Goal: Transaction & Acquisition: Purchase product/service

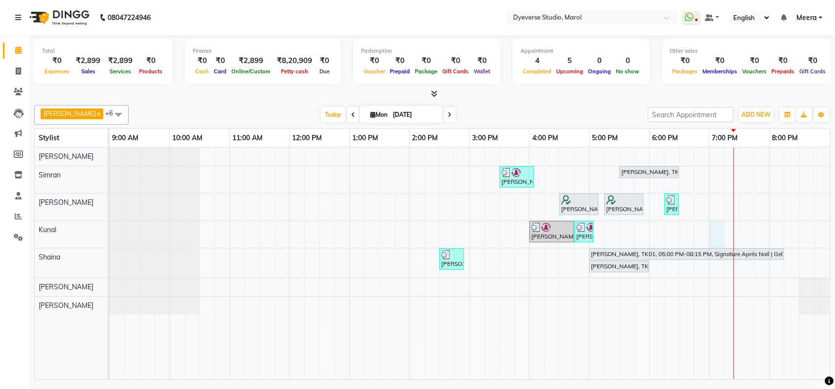
click at [724, 232] on td at bounding box center [731, 264] width 15 height 232
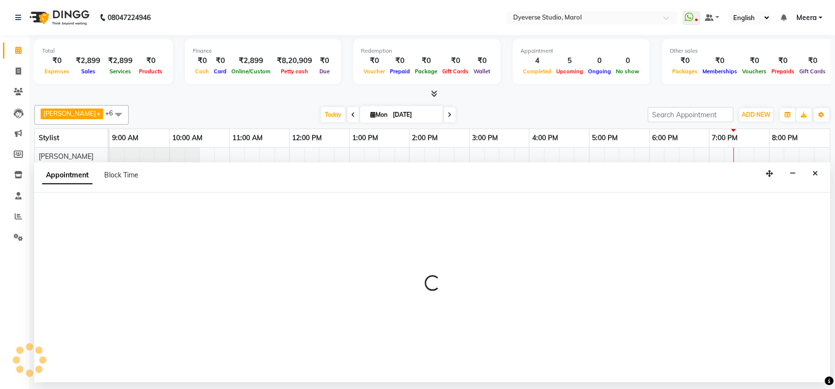
select select "48560"
select select "tentative"
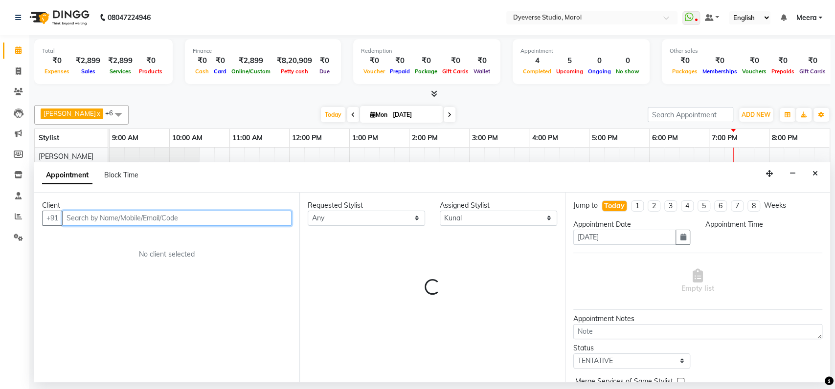
select select "1140"
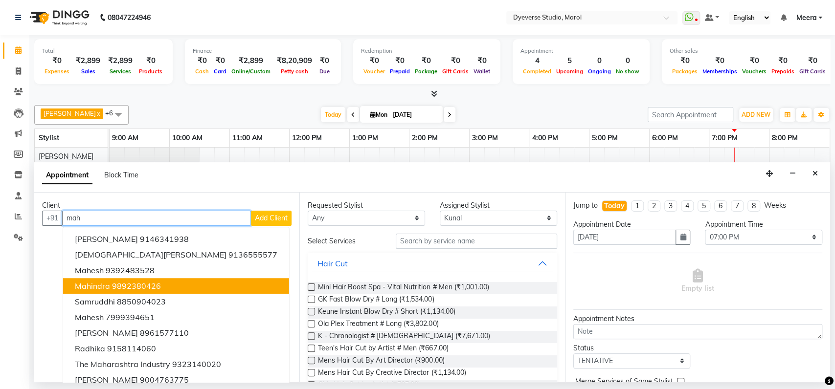
click at [172, 284] on button "Mahindra 9892380426" at bounding box center [176, 286] width 226 height 16
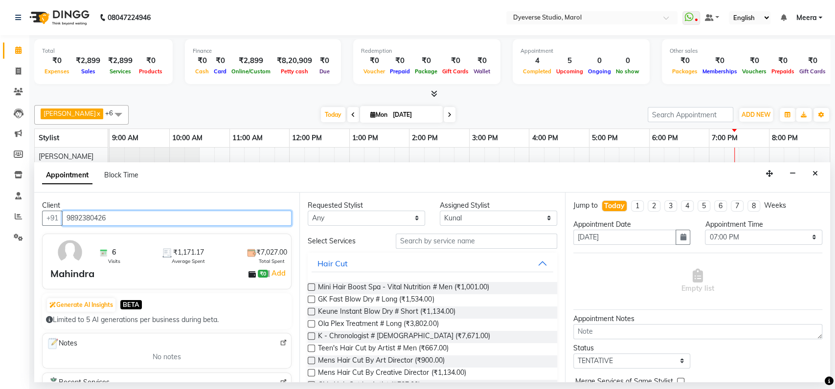
type input "9892380426"
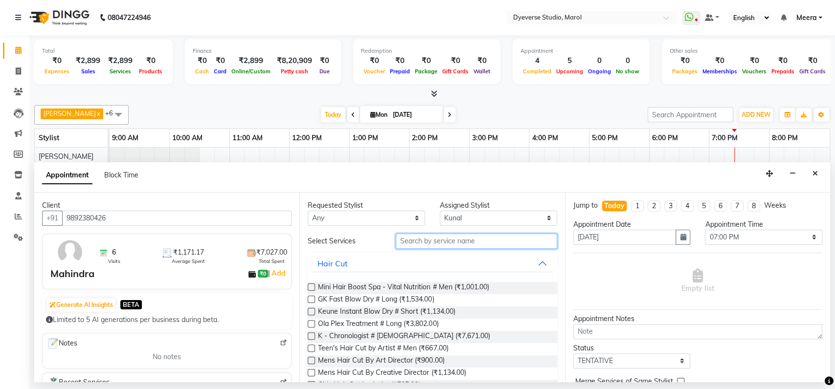
click at [434, 241] on input "text" at bounding box center [476, 241] width 161 height 15
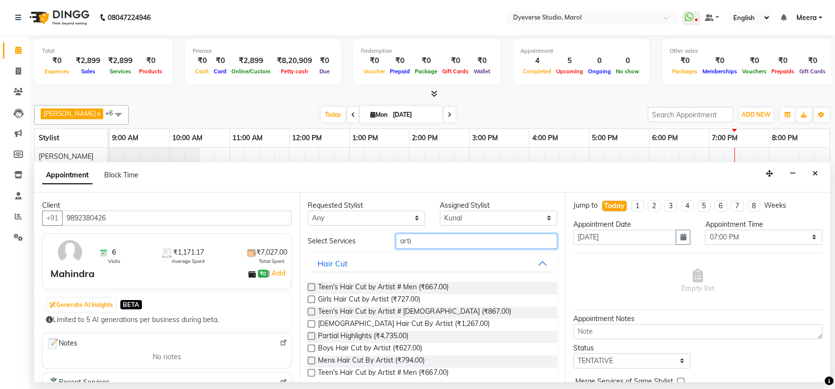
type input "arti"
click at [311, 285] on label at bounding box center [311, 287] width 7 height 7
click at [311, 285] on input "checkbox" at bounding box center [311, 288] width 6 height 6
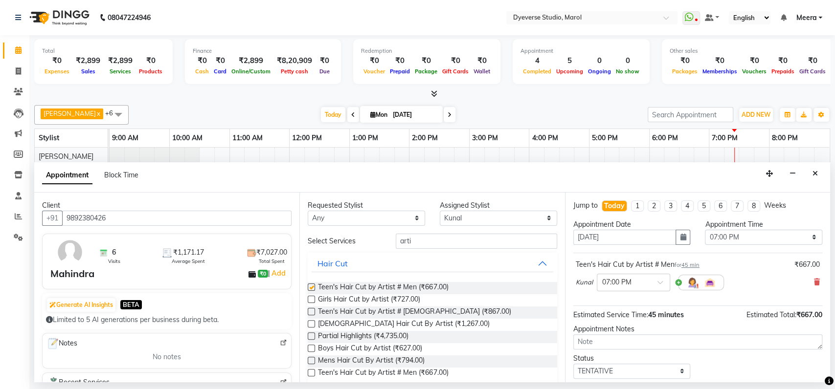
checkbox input "false"
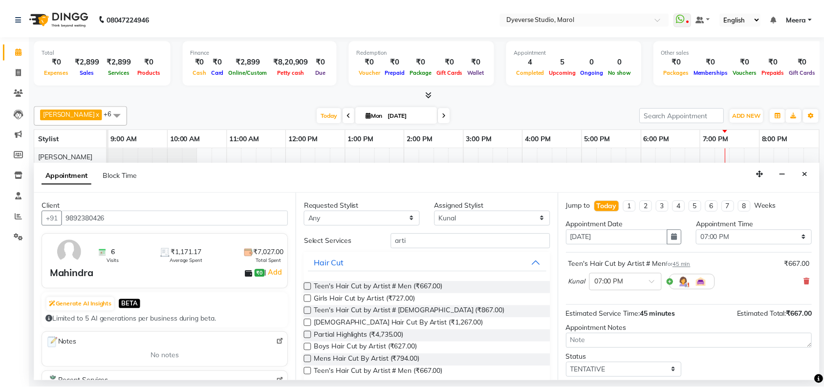
scroll to position [58, 0]
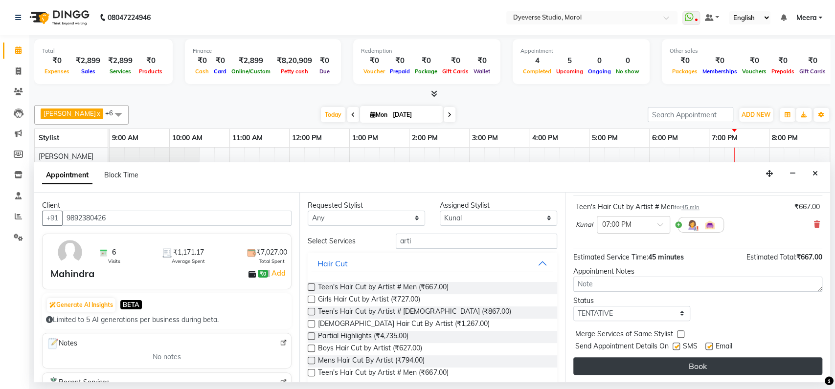
click at [685, 363] on button "Book" at bounding box center [697, 366] width 249 height 18
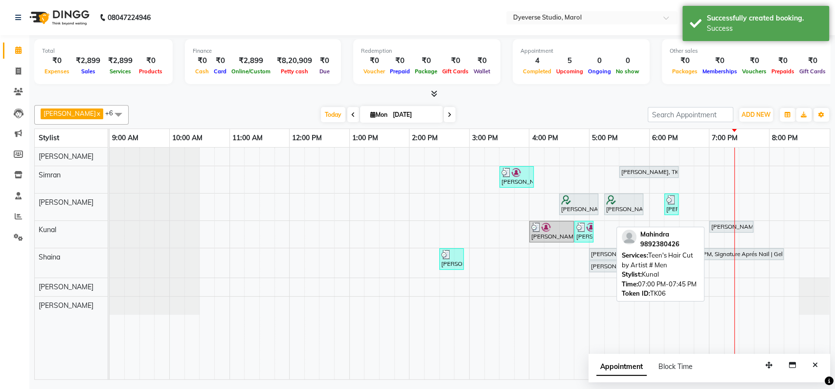
click at [721, 225] on div "[PERSON_NAME], TK06, 07:00 PM-07:45 PM, Teen's Hair Cut by Artist # Men" at bounding box center [731, 226] width 42 height 9
select select "7"
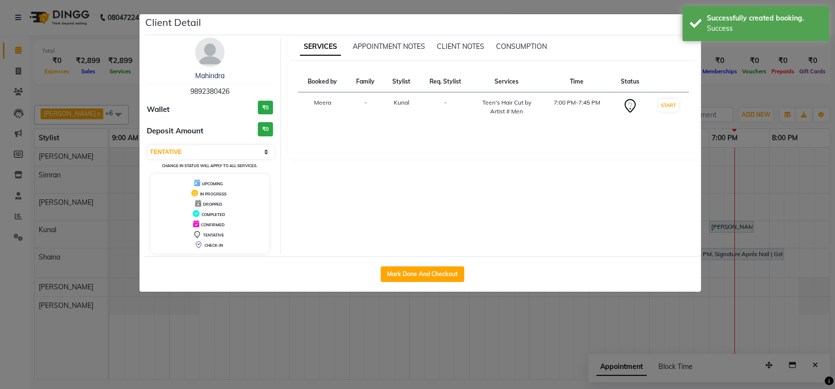
click at [435, 264] on div "Mark Done And Checkout" at bounding box center [422, 274] width 556 height 36
click at [435, 274] on button "Mark Done And Checkout" at bounding box center [422, 274] width 84 height 16
select select "6368"
select select "service"
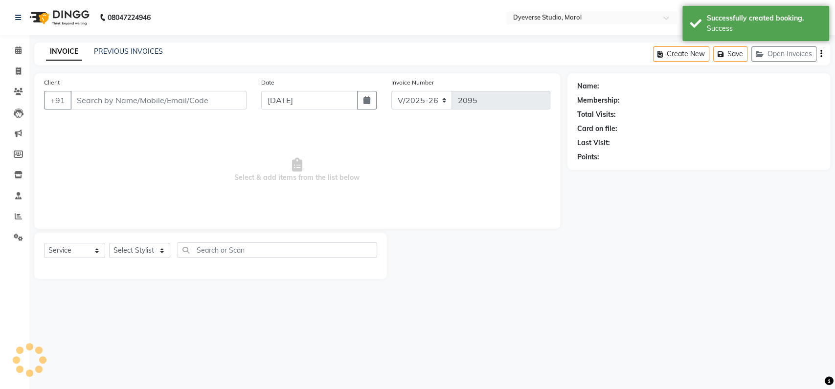
select select "3"
type input "9892380426"
select select "48560"
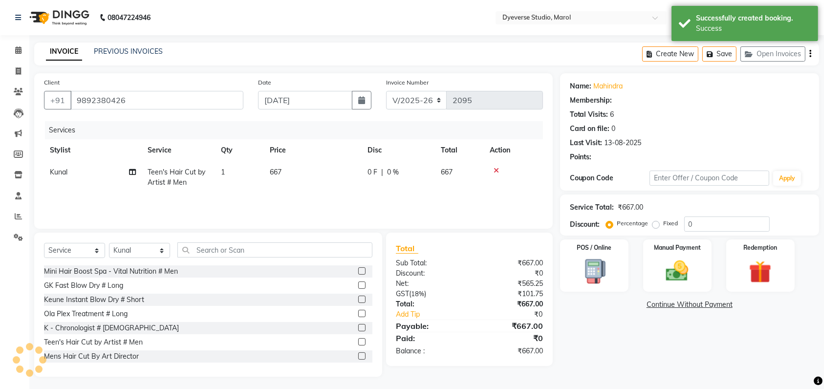
select select "1: Object"
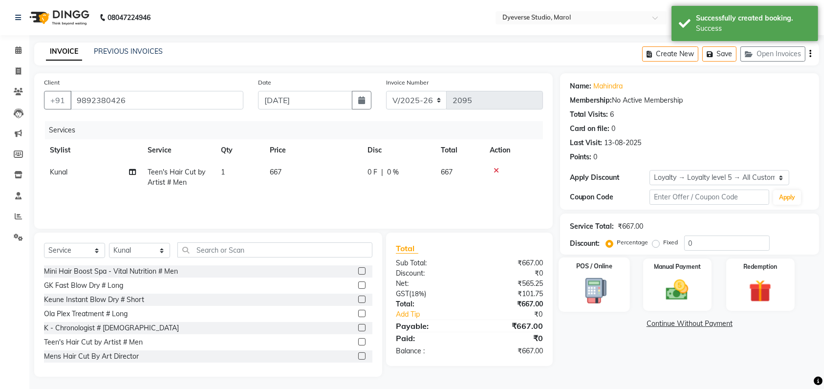
scroll to position [2, 0]
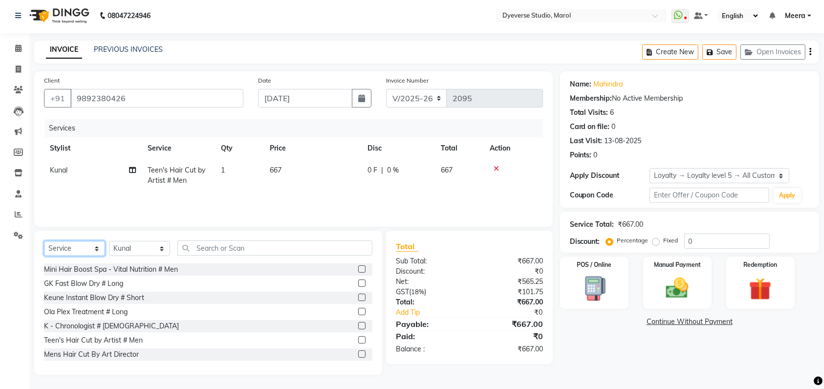
click at [81, 247] on select "Select Service Product Membership Package Voucher Prepaid Gift Card" at bounding box center [74, 248] width 61 height 15
select select "product"
click at [44, 241] on select "Select Service Product Membership Package Voucher Prepaid Gift Card" at bounding box center [74, 248] width 61 height 15
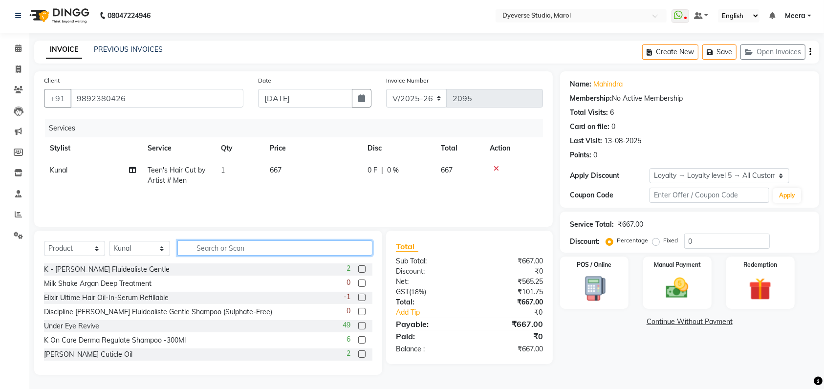
click at [217, 250] on input "text" at bounding box center [274, 248] width 195 height 15
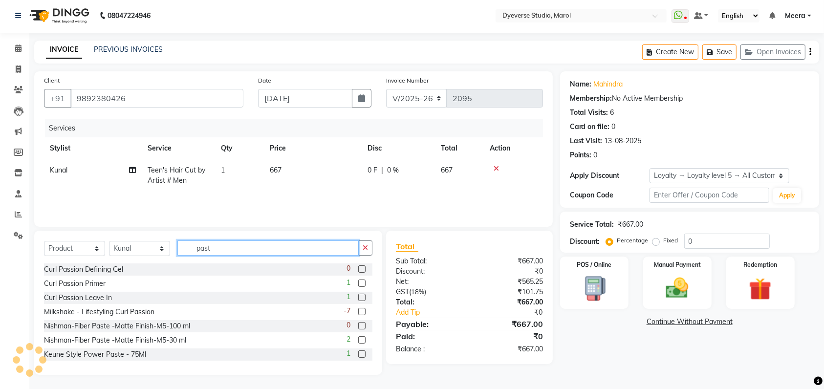
scroll to position [0, 0]
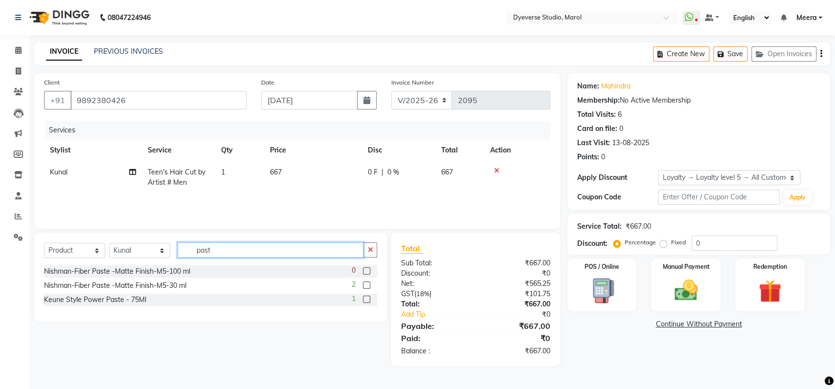
type input "past"
click at [367, 270] on label at bounding box center [366, 270] width 7 height 7
click at [367, 270] on input "checkbox" at bounding box center [366, 271] width 6 height 6
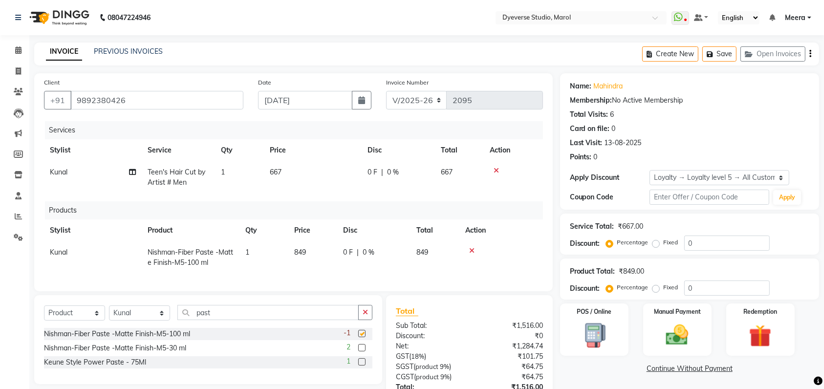
checkbox input "false"
click at [666, 330] on img at bounding box center [678, 335] width 38 height 27
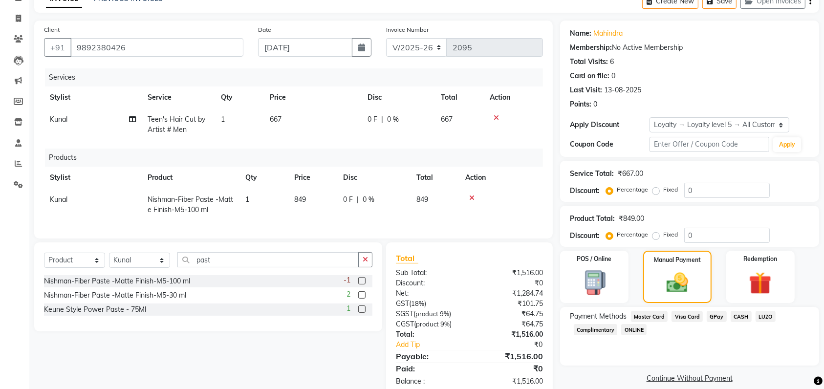
scroll to position [78, 0]
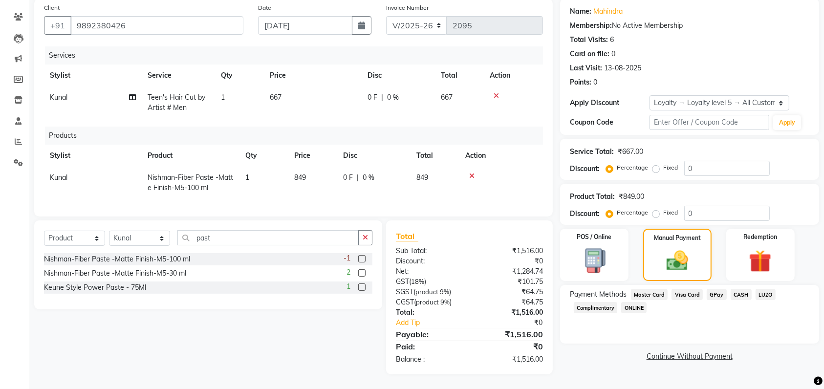
click at [680, 290] on span "Visa Card" at bounding box center [687, 294] width 31 height 11
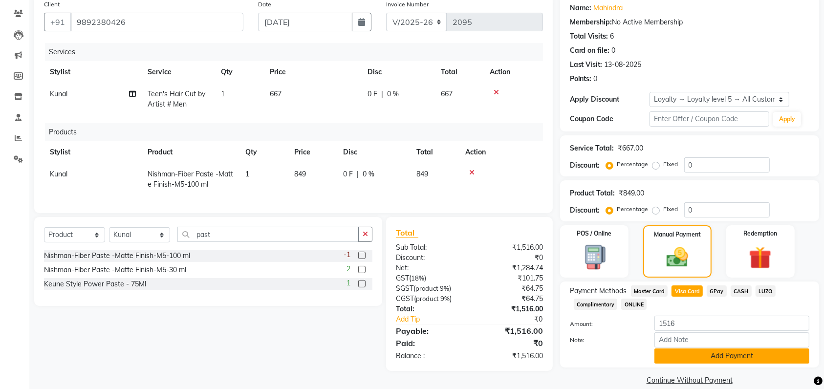
click at [713, 355] on button "Add Payment" at bounding box center [732, 356] width 155 height 15
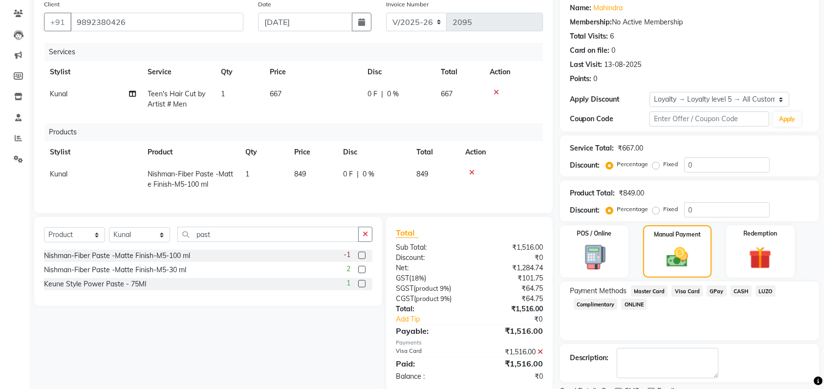
scroll to position [153, 0]
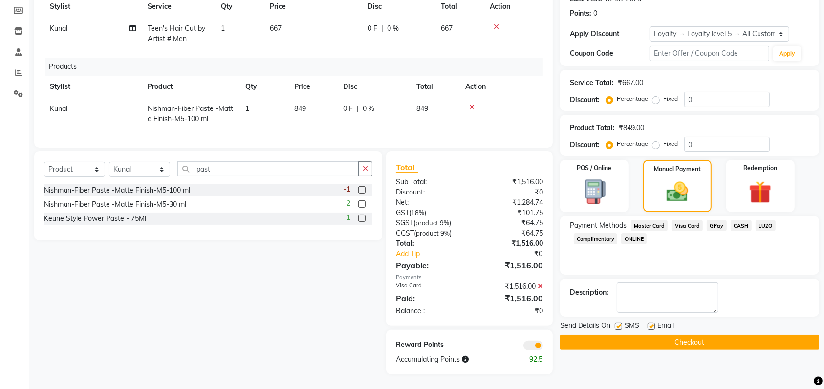
click at [702, 335] on button "Checkout" at bounding box center [689, 342] width 259 height 15
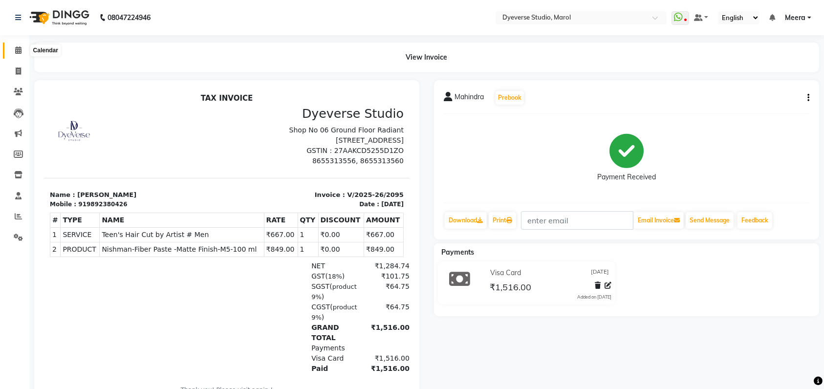
click at [23, 51] on span at bounding box center [18, 50] width 17 height 11
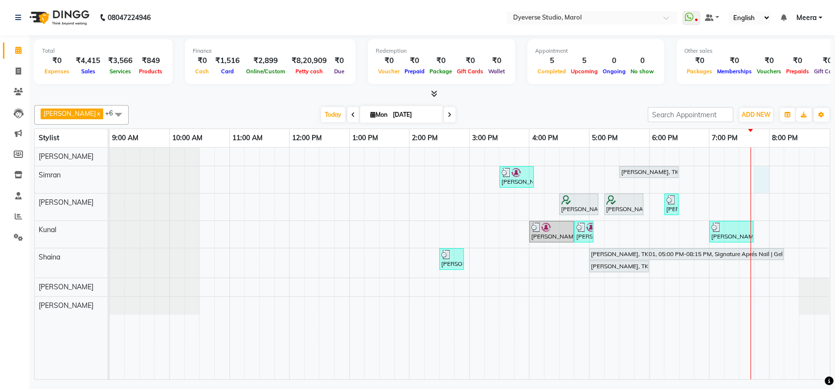
click at [757, 176] on div "[PERSON_NAME], TK02, 03:30 PM-04:05 PM, Classic - [PERSON_NAME], TK01, 05:30 PM…" at bounding box center [470, 264] width 720 height 232
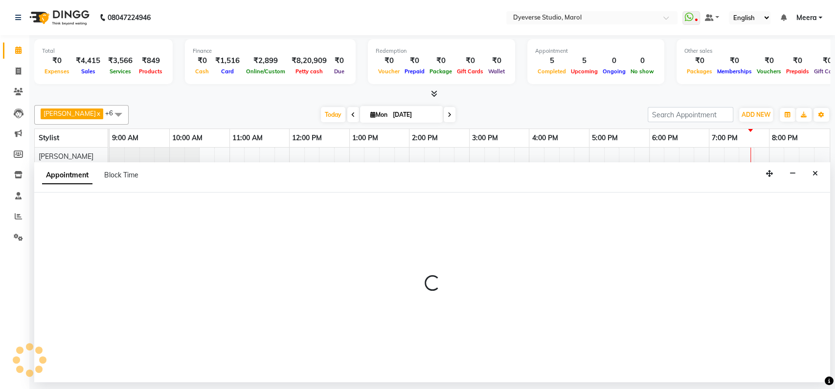
select select "48247"
select select "tentative"
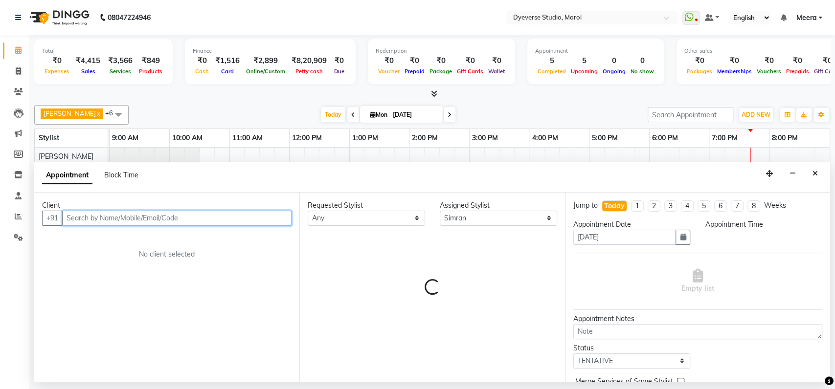
select select "1185"
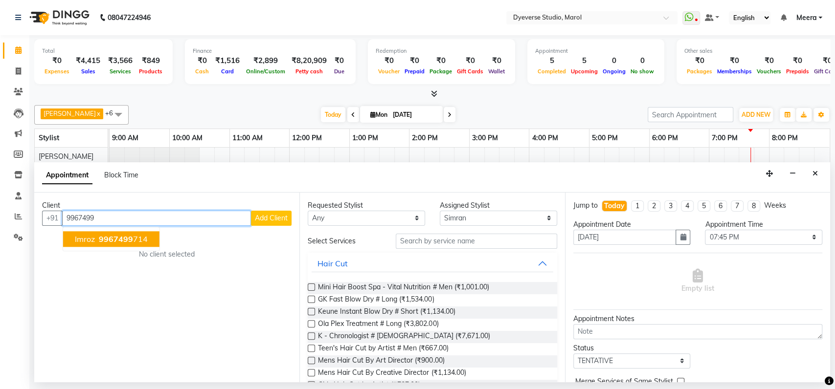
click at [118, 239] on span "9967499" at bounding box center [116, 239] width 34 height 10
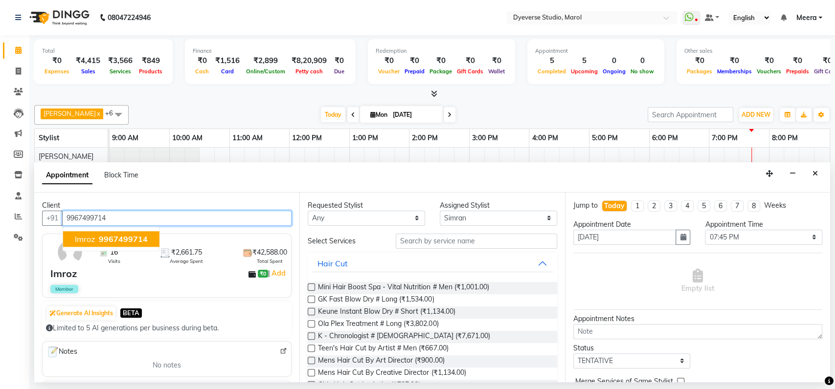
type input "9967499714"
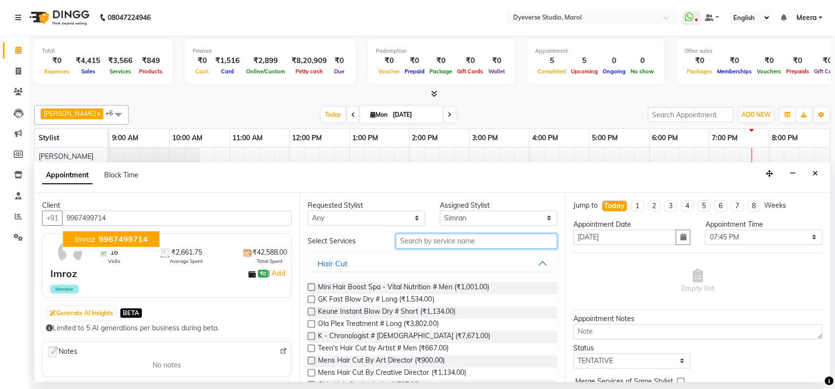
click at [444, 239] on input "text" at bounding box center [476, 241] width 161 height 15
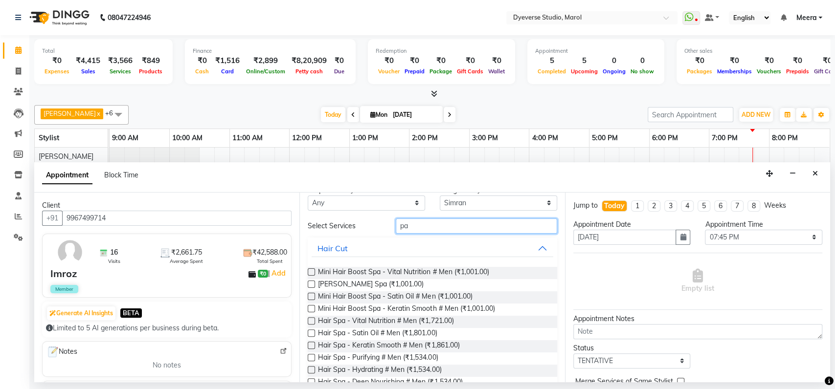
scroll to position [3, 0]
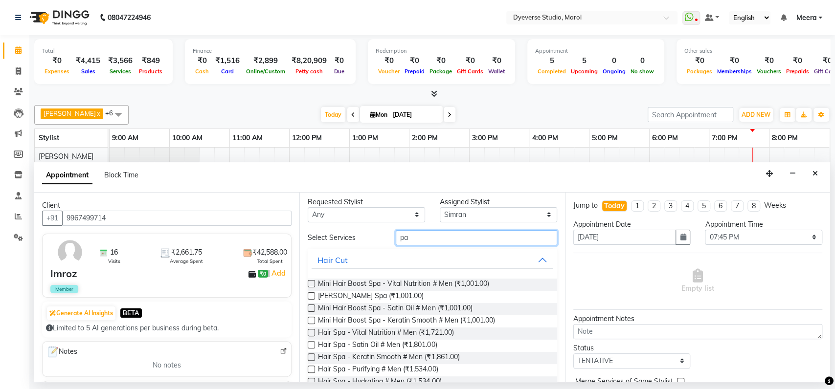
type input "p"
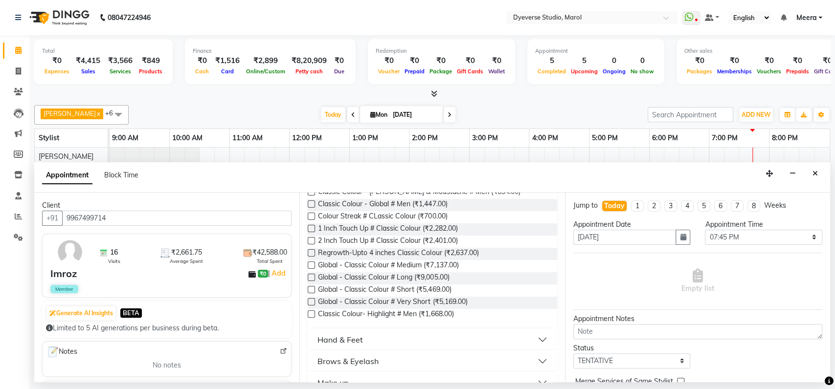
scroll to position [133, 0]
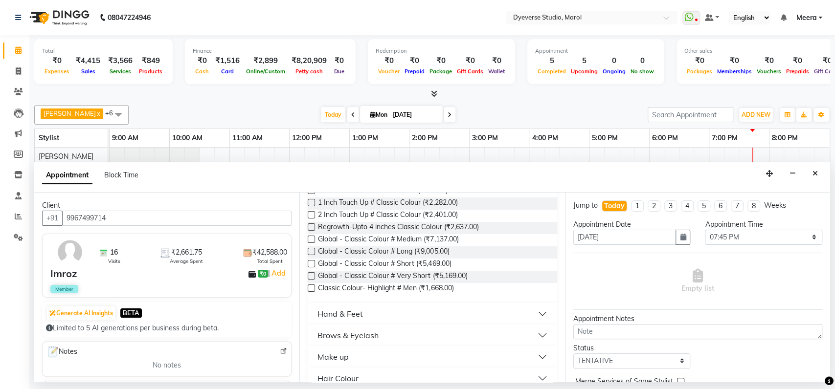
type input "cl"
click at [537, 310] on button "Hand & Feet" at bounding box center [431, 314] width 241 height 18
click at [310, 335] on label at bounding box center [311, 337] width 7 height 7
click at [310, 335] on input "checkbox" at bounding box center [311, 338] width 6 height 6
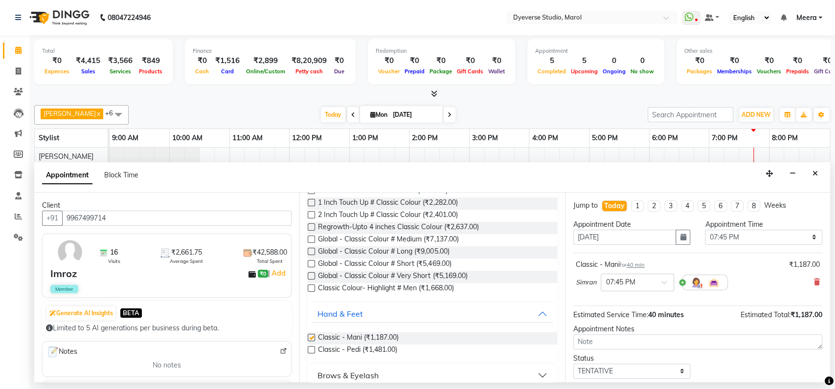
checkbox input "false"
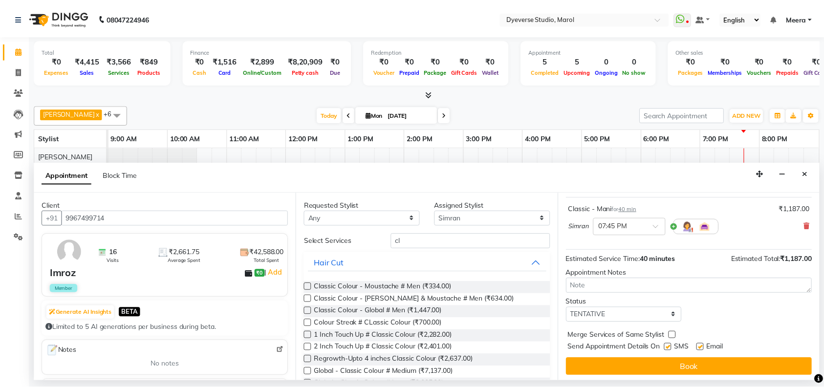
scroll to position [58, 0]
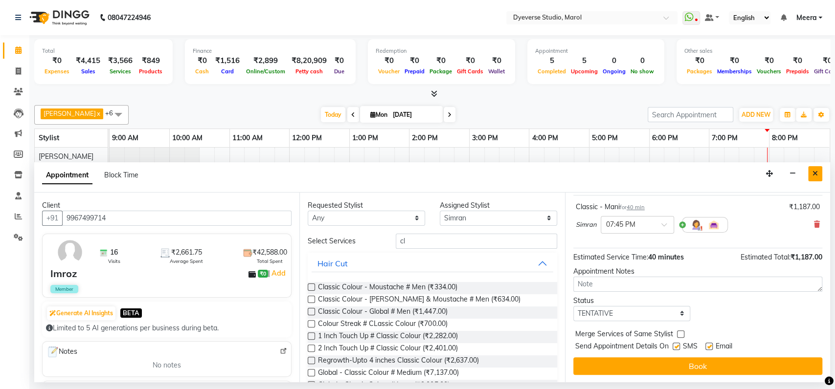
click at [817, 174] on icon "Close" at bounding box center [814, 173] width 5 height 7
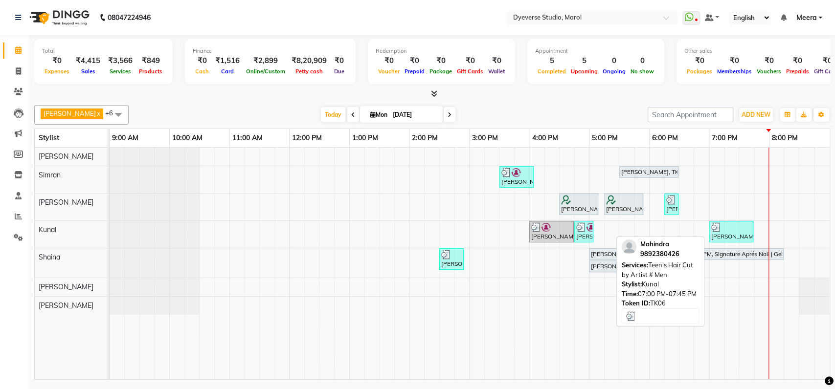
click at [720, 233] on div "[PERSON_NAME], TK06, 07:00 PM-07:45 PM, Teen's Hair Cut by Artist # Men" at bounding box center [731, 231] width 42 height 19
select select "3"
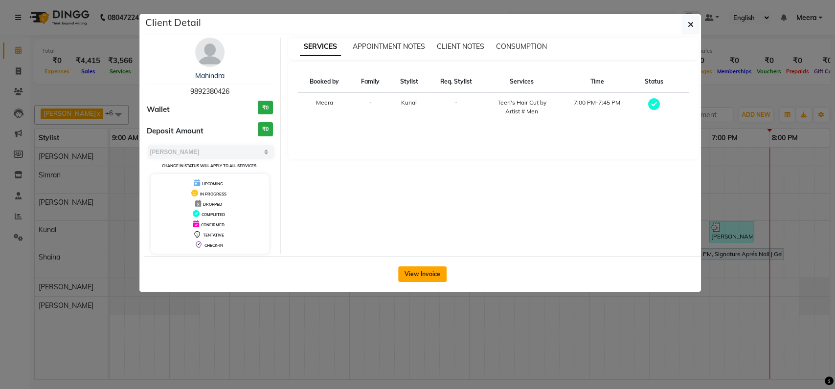
click at [434, 272] on button "View Invoice" at bounding box center [422, 274] width 48 height 16
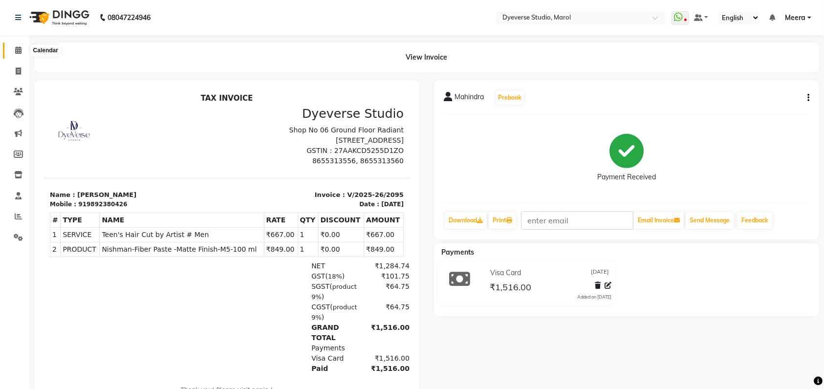
click at [18, 54] on span at bounding box center [18, 50] width 17 height 11
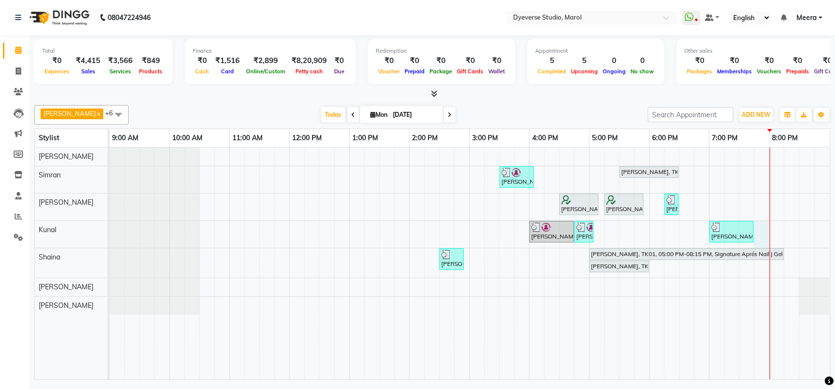
click at [759, 229] on div "[PERSON_NAME], TK02, 03:30 PM-04:05 PM, Classic - [PERSON_NAME], TK01, 05:30 PM…" at bounding box center [470, 264] width 720 height 232
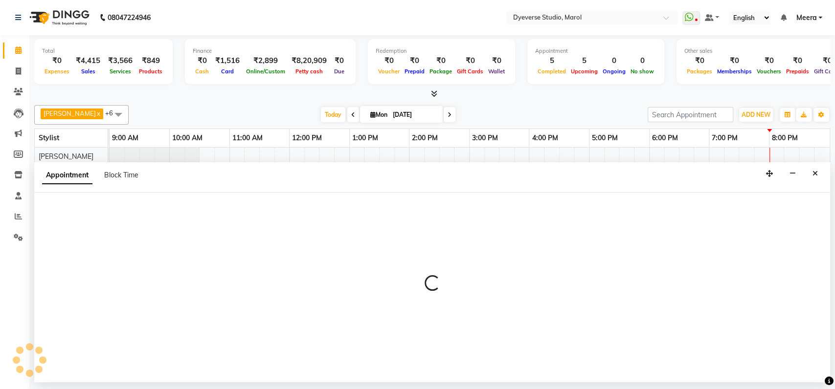
select select "48560"
select select "1185"
select select "tentative"
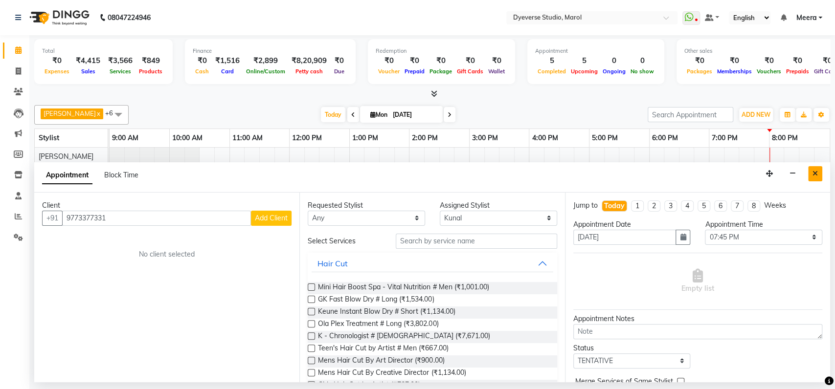
type input "9773377331"
click at [813, 174] on icon "Close" at bounding box center [814, 173] width 5 height 7
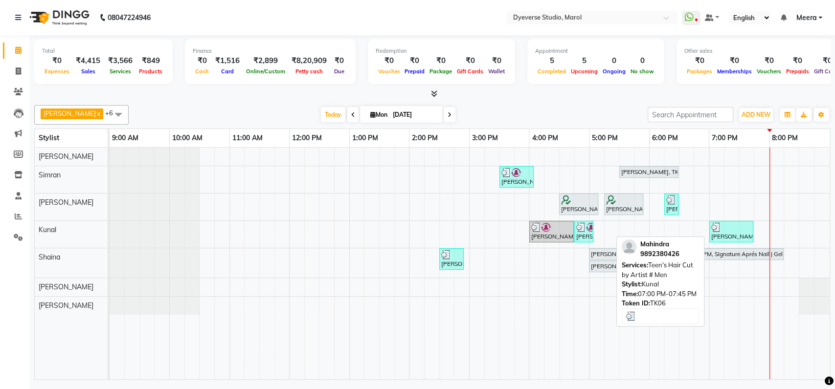
click at [729, 222] on div at bounding box center [731, 227] width 40 height 10
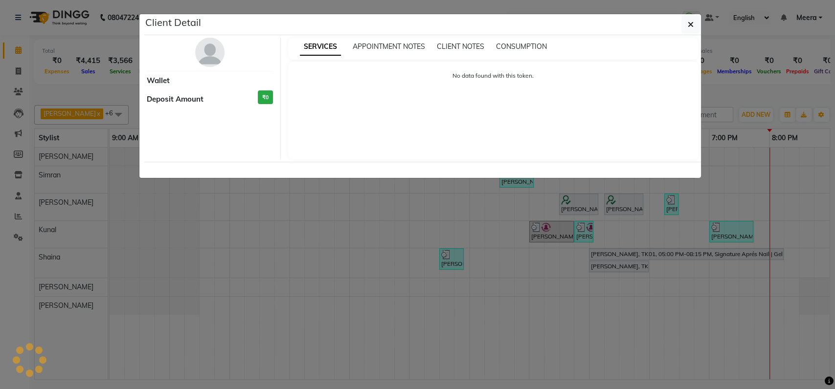
select select "3"
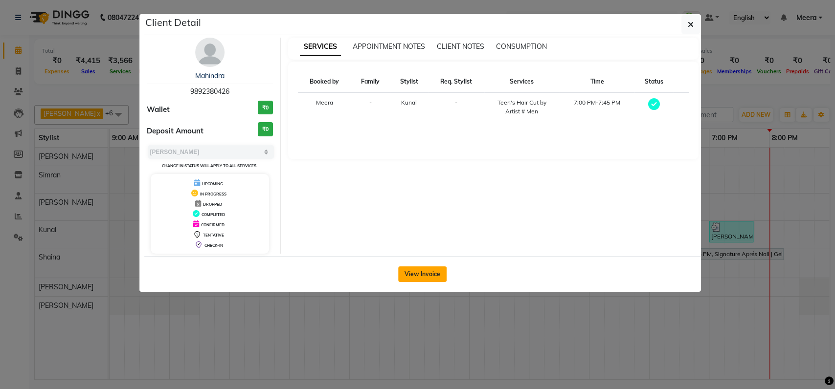
click at [414, 270] on button "View Invoice" at bounding box center [422, 274] width 48 height 16
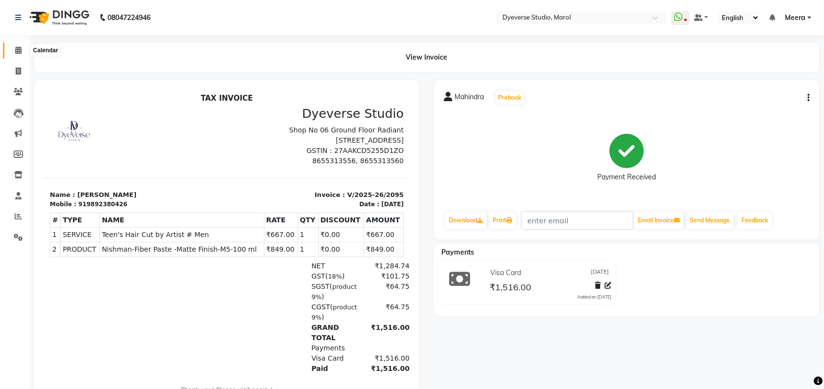
click at [19, 51] on icon at bounding box center [18, 49] width 6 height 7
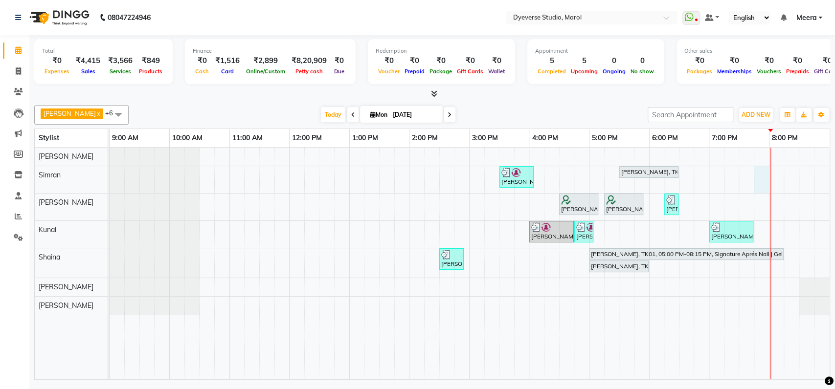
click at [763, 180] on div "[PERSON_NAME], TK02, 03:30 PM-04:05 PM, Classic - [PERSON_NAME], TK01, 05:30 PM…" at bounding box center [470, 264] width 720 height 232
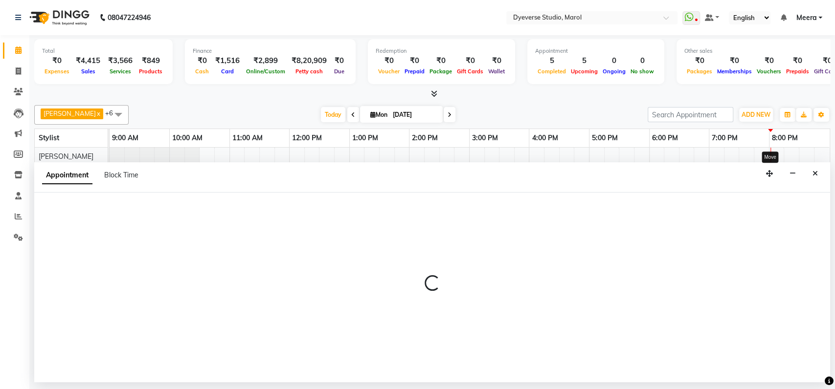
select select "48247"
select select "tentative"
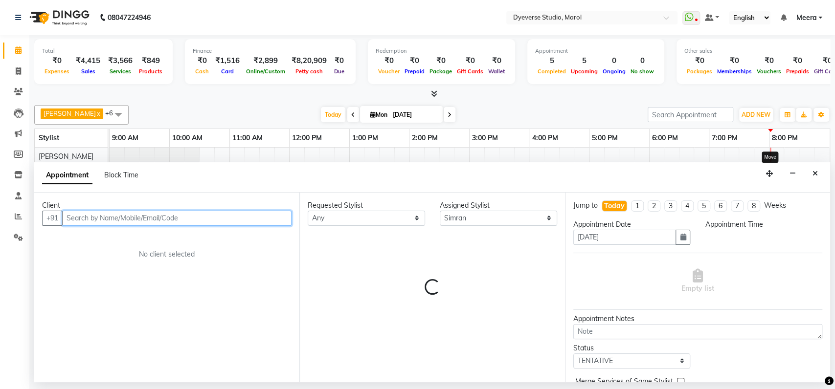
select select "1185"
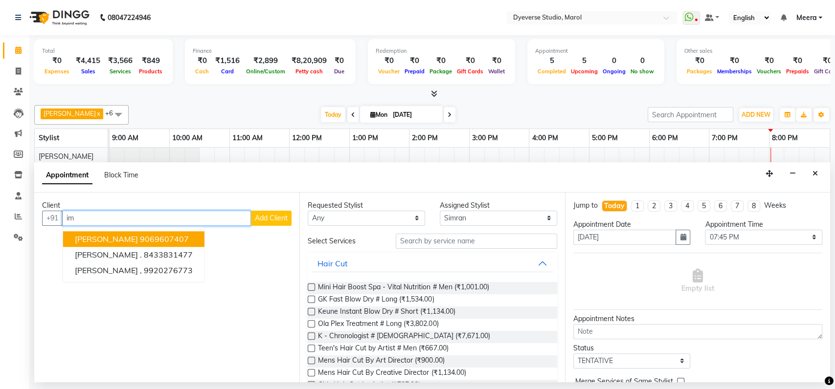
type input "i"
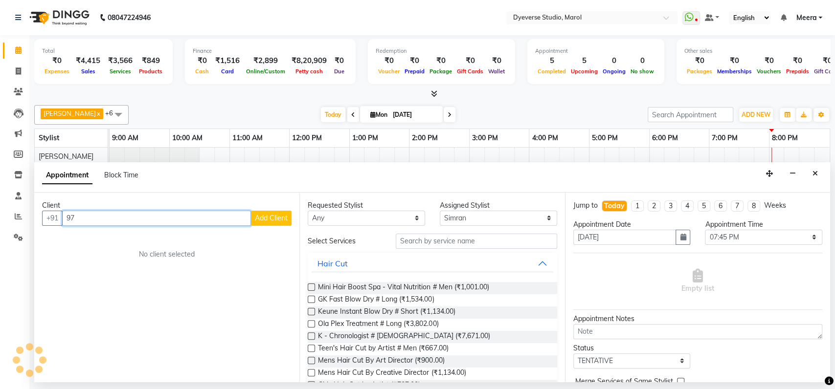
type input "9"
click at [107, 236] on span "9967499" at bounding box center [116, 239] width 34 height 10
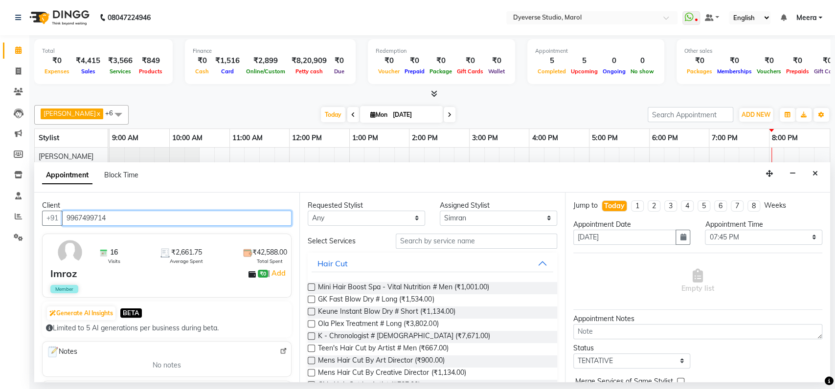
type input "9967499714"
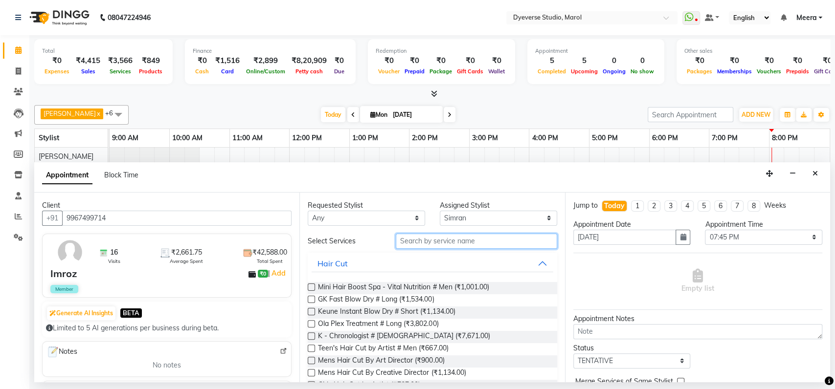
click at [463, 239] on input "text" at bounding box center [476, 241] width 161 height 15
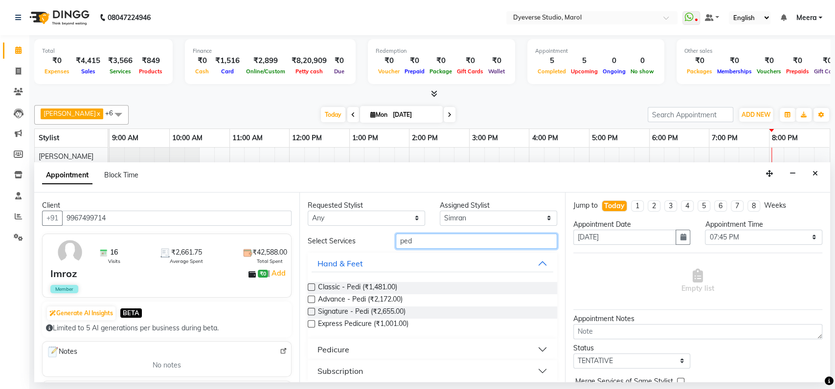
type input "ped"
click at [311, 286] on label at bounding box center [311, 287] width 7 height 7
click at [311, 286] on input "checkbox" at bounding box center [311, 288] width 6 height 6
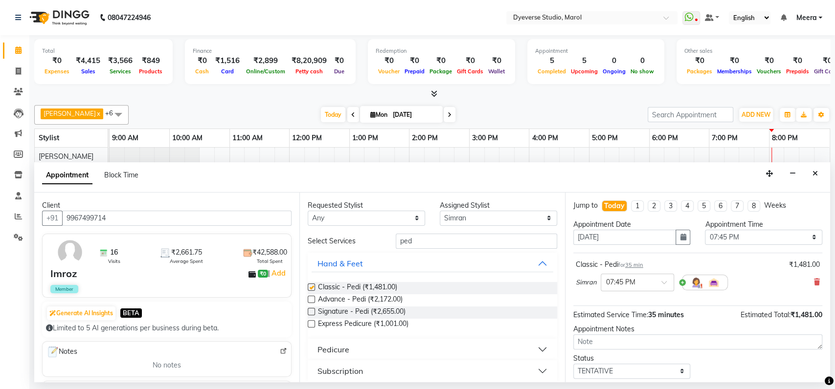
checkbox input "false"
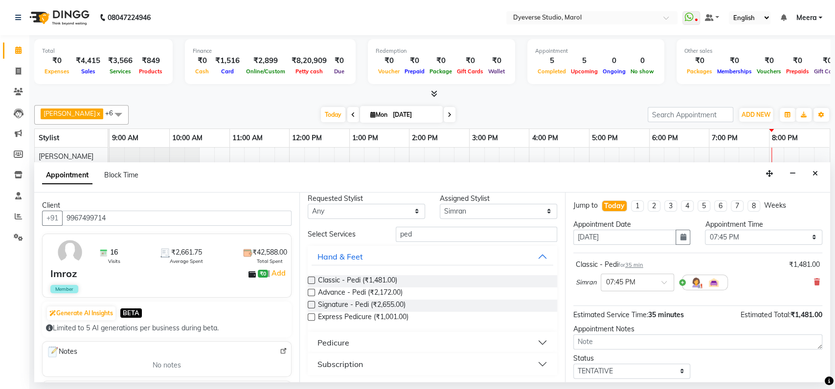
scroll to position [58, 0]
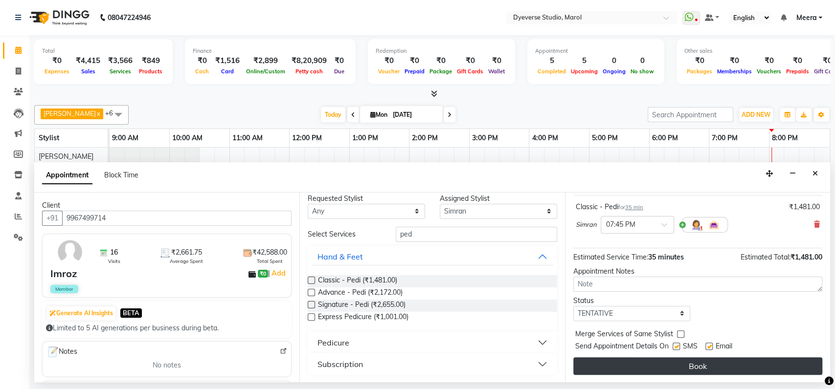
click at [678, 366] on button "Book" at bounding box center [697, 366] width 249 height 18
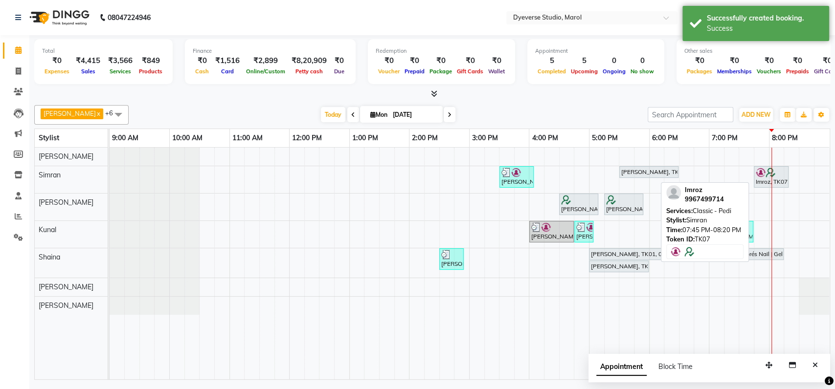
click at [766, 175] on img at bounding box center [770, 173] width 10 height 10
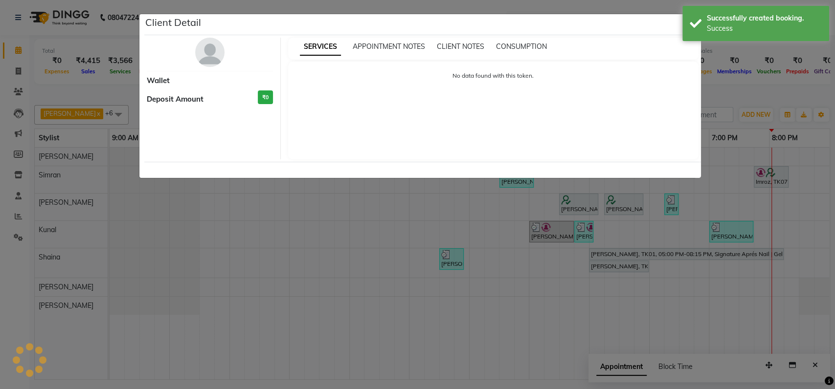
select select "7"
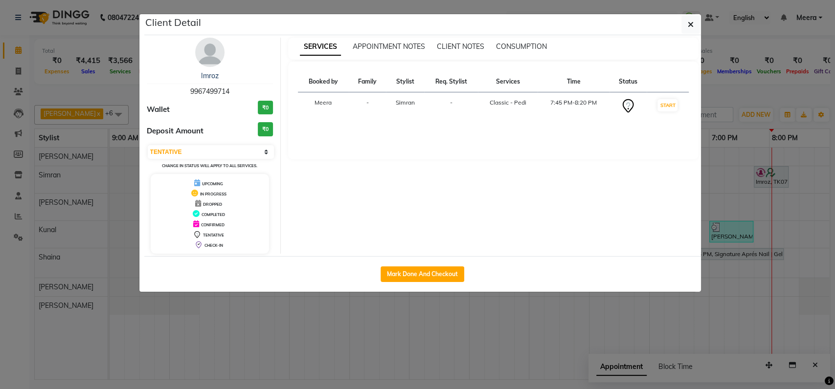
click at [207, 55] on img at bounding box center [209, 52] width 29 height 29
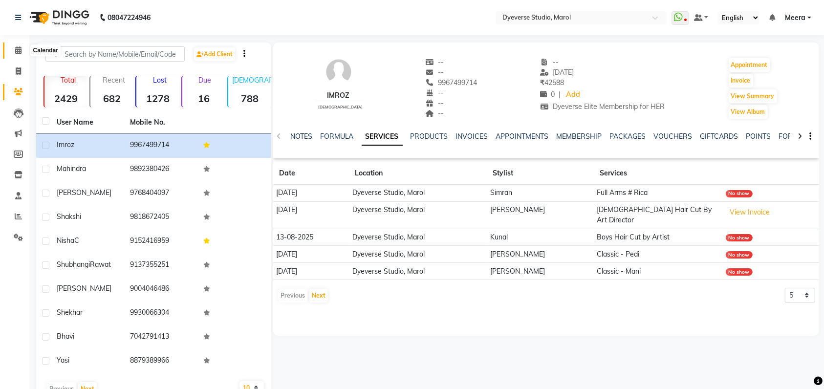
click at [19, 48] on icon at bounding box center [18, 49] width 6 height 7
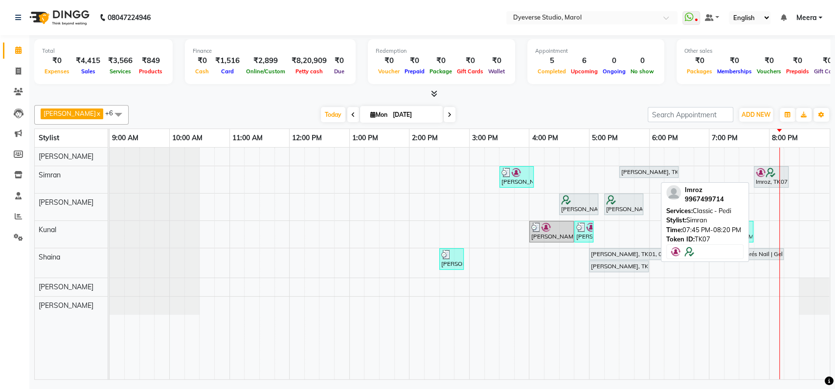
click at [773, 175] on img at bounding box center [770, 173] width 10 height 10
select select "7"
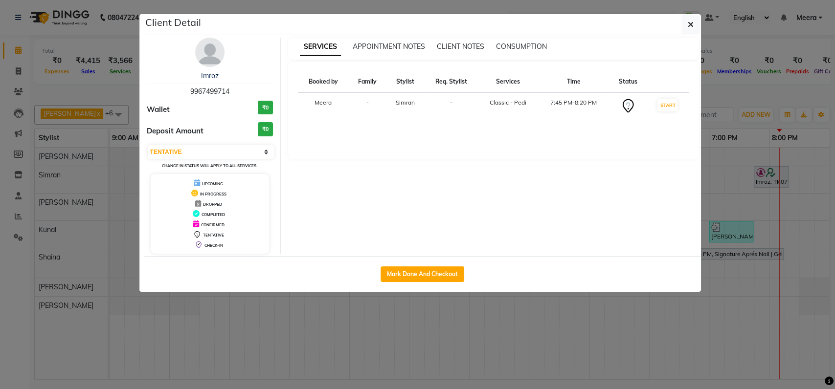
click at [199, 56] on img at bounding box center [209, 52] width 29 height 29
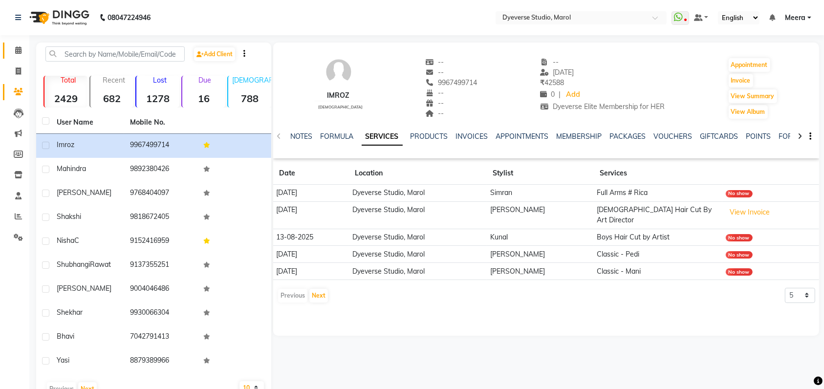
click at [19, 53] on icon at bounding box center [18, 49] width 6 height 7
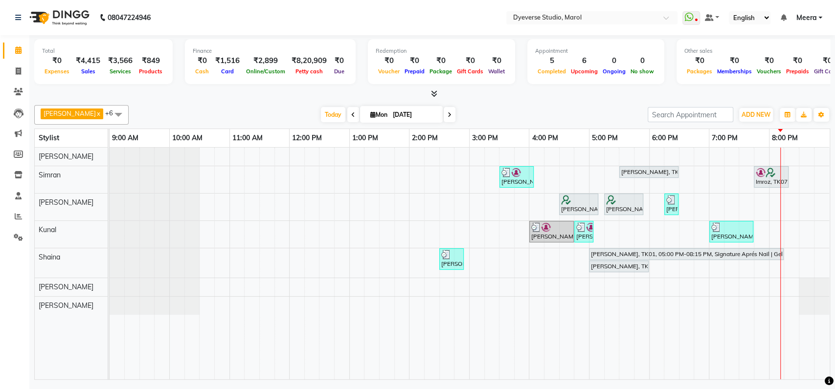
click at [351, 116] on icon at bounding box center [353, 115] width 4 height 6
type input "[DATE]"
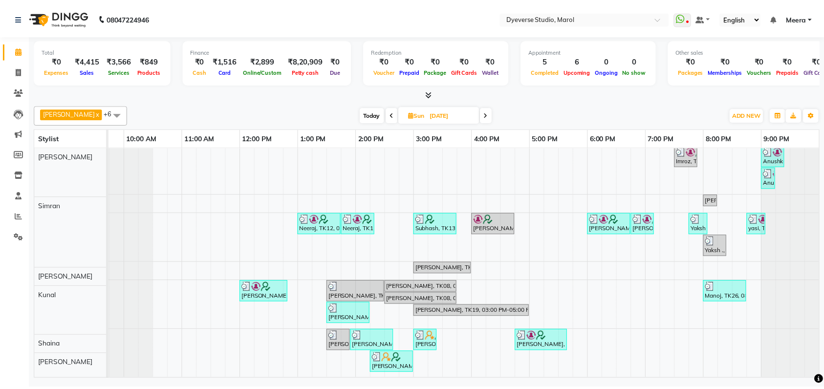
scroll to position [83, 0]
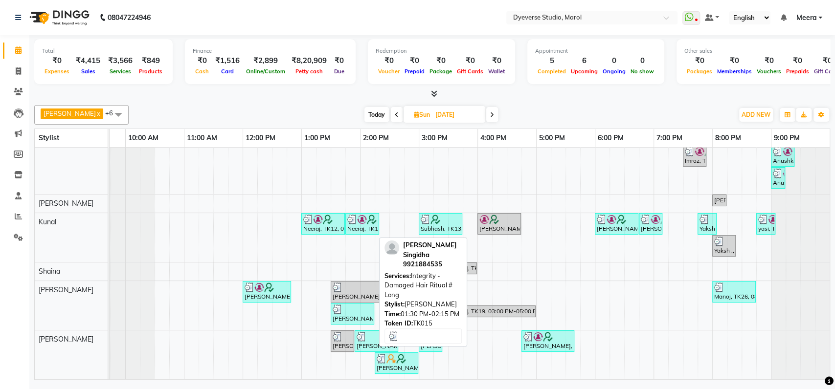
click at [357, 306] on div "[PERSON_NAME] Singidha, TK15, 01:30 PM-02:15 PM, Integrity - Damaged Hair Ritua…" at bounding box center [353, 314] width 42 height 19
select select "3"
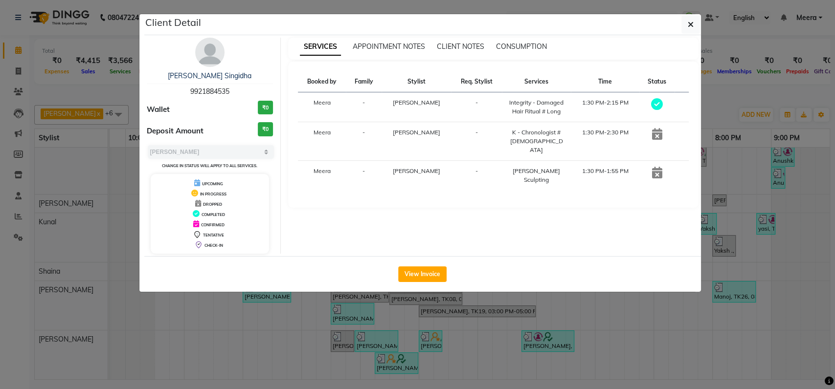
click at [215, 50] on img at bounding box center [209, 52] width 29 height 29
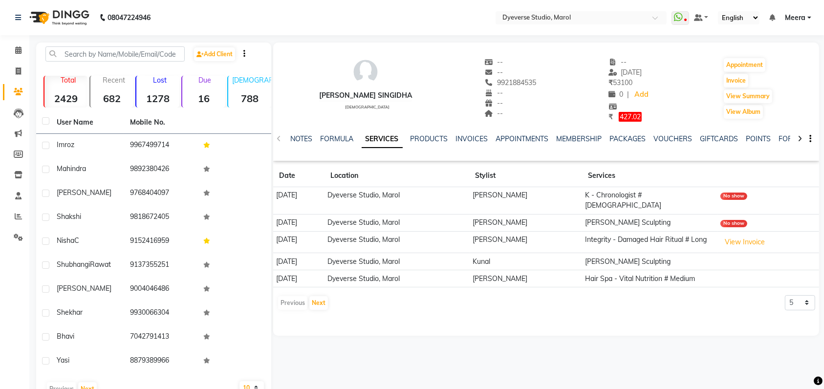
click at [290, 295] on div "Previous Next" at bounding box center [303, 303] width 52 height 16
click at [804, 295] on select "5 10 50 100 500" at bounding box center [800, 302] width 30 height 15
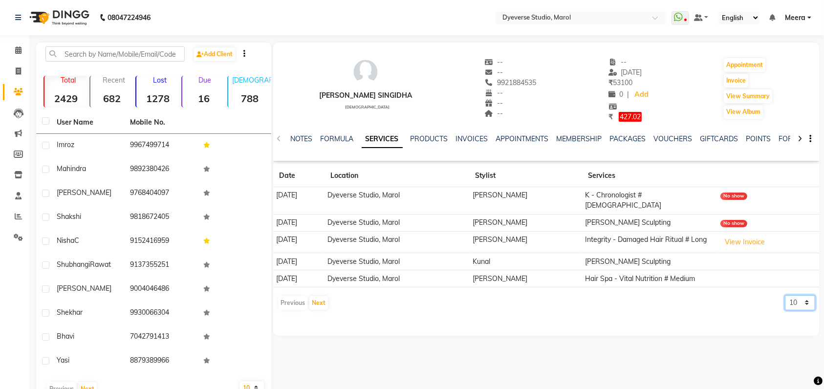
click at [785, 295] on select "5 10 50 100 500" at bounding box center [800, 302] width 30 height 15
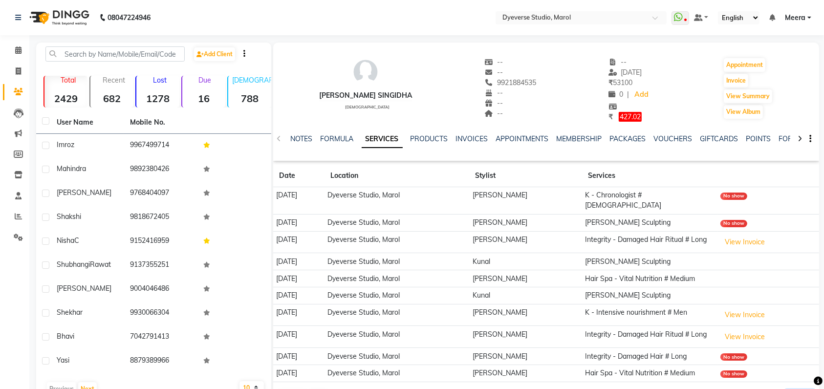
select select "5"
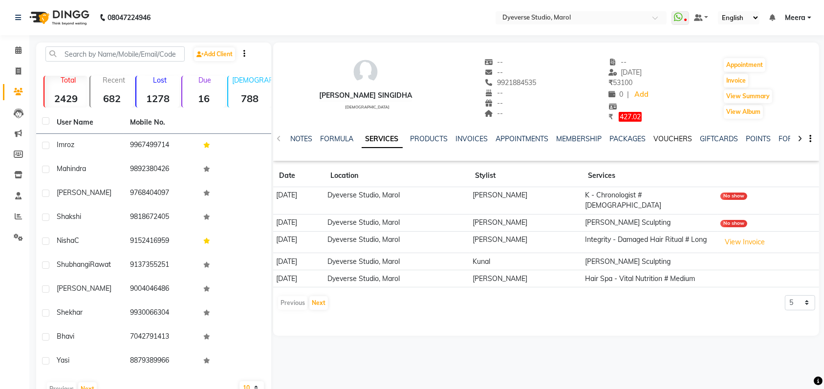
click at [659, 136] on link "VOUCHERS" at bounding box center [673, 138] width 39 height 9
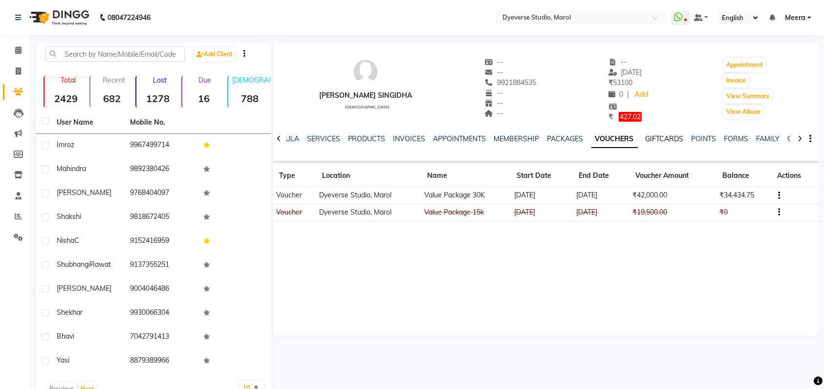
click at [660, 142] on link "GIFTCARDS" at bounding box center [665, 138] width 38 height 9
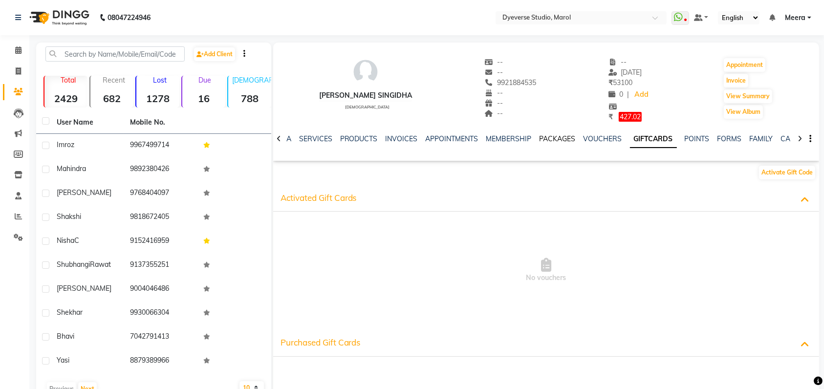
click at [560, 139] on link "PACKAGES" at bounding box center [558, 138] width 36 height 9
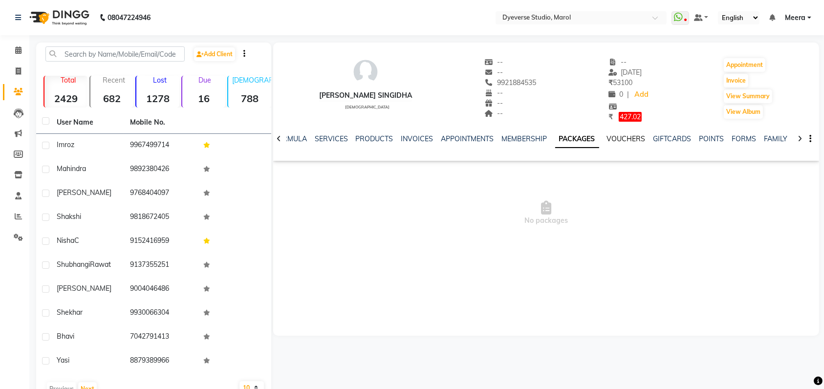
click at [620, 139] on link "VOUCHERS" at bounding box center [626, 138] width 39 height 9
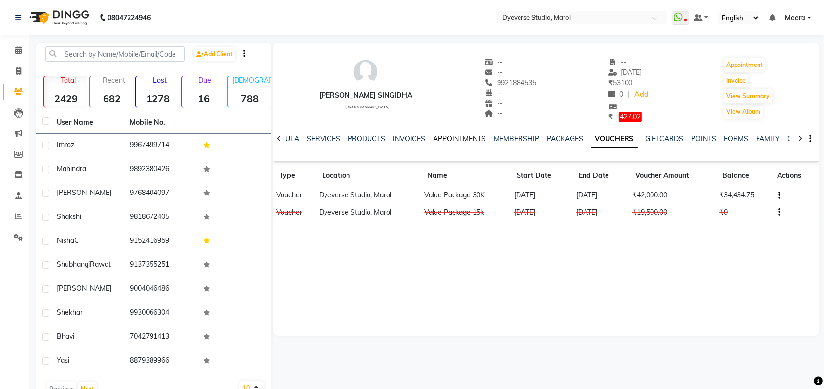
click at [454, 135] on link "APPOINTMENTS" at bounding box center [460, 138] width 53 height 9
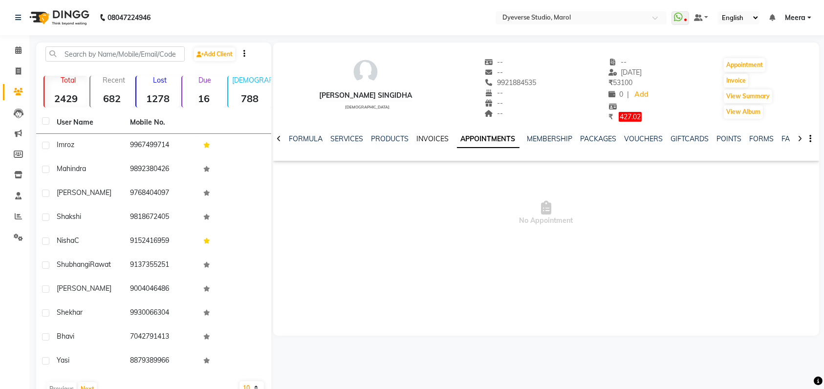
click at [439, 137] on link "INVOICES" at bounding box center [433, 138] width 32 height 9
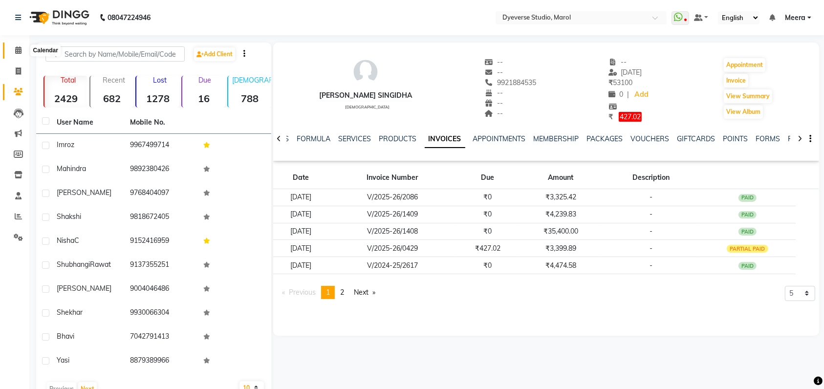
click at [19, 49] on icon at bounding box center [18, 49] width 6 height 7
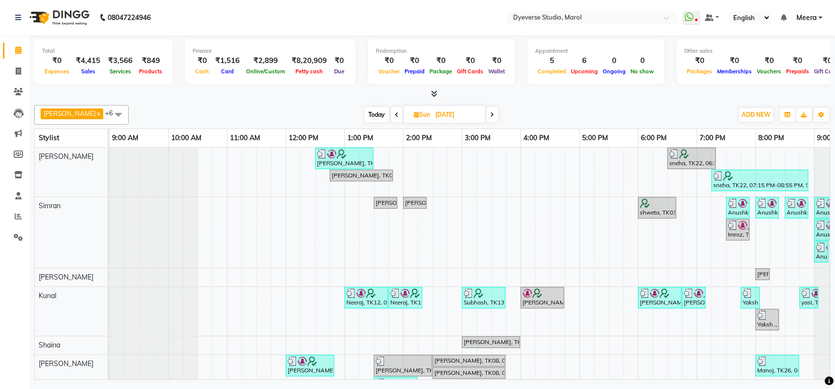
click at [486, 115] on span at bounding box center [492, 114] width 12 height 15
type input "[DATE]"
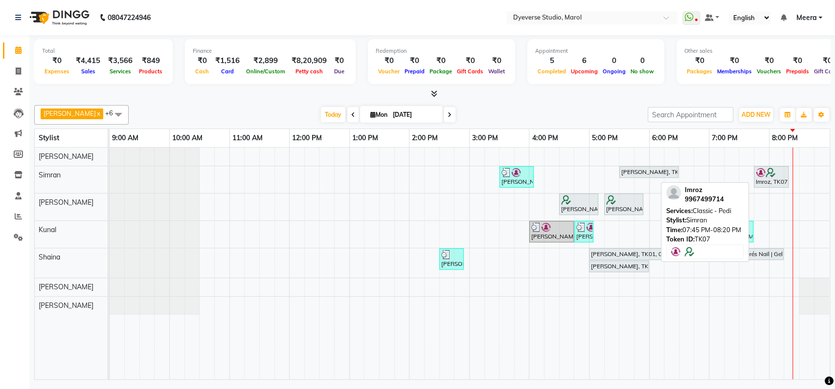
click at [769, 175] on img at bounding box center [770, 173] width 10 height 10
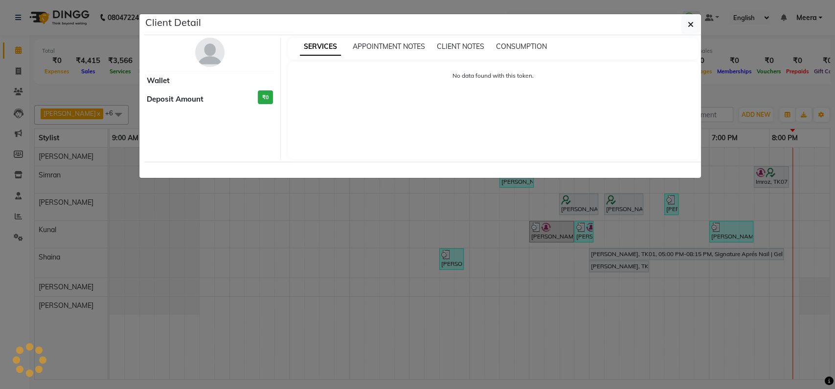
select select "7"
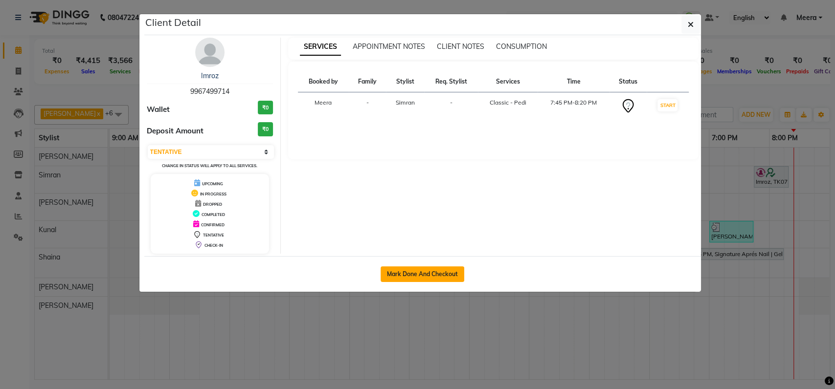
click at [425, 269] on button "Mark Done And Checkout" at bounding box center [422, 274] width 84 height 16
select select "service"
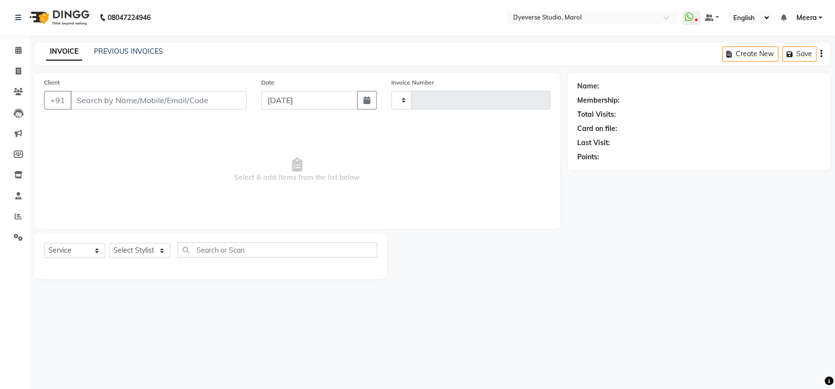
type input "2096"
select select "6368"
type input "9967499714"
select select "48247"
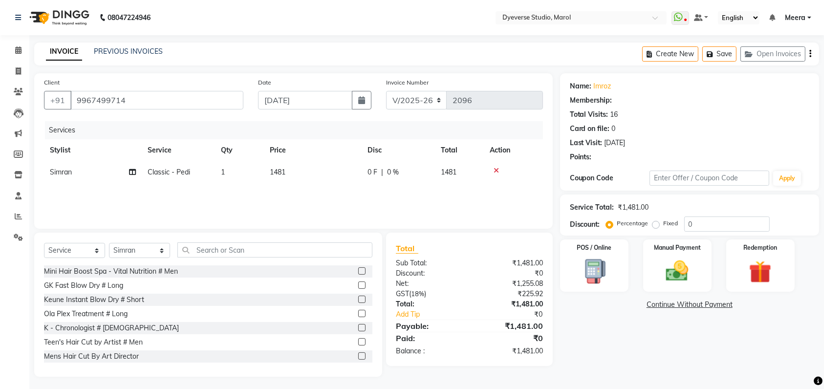
select select "2: Object"
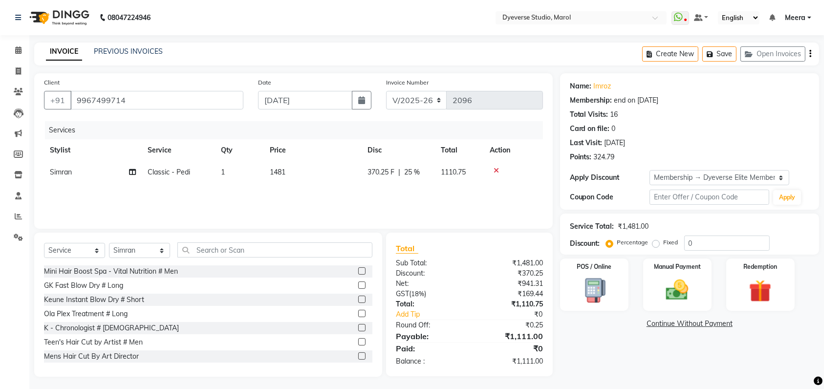
type input "25"
click at [72, 174] on td "Simran" at bounding box center [93, 172] width 98 height 22
select select "48247"
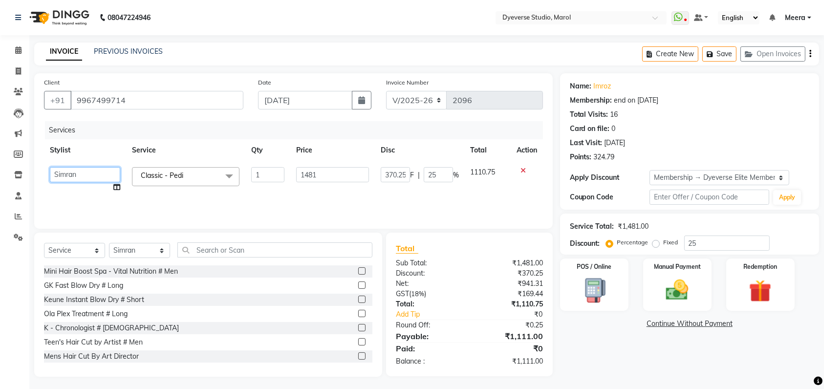
click at [81, 174] on select "[PERSON_NAME] [PERSON_NAME] Kunal Meera [PERSON_NAME] [PERSON_NAME] [PERSON_NAM…" at bounding box center [85, 174] width 70 height 15
select select "48403"
click at [228, 177] on span at bounding box center [230, 176] width 20 height 19
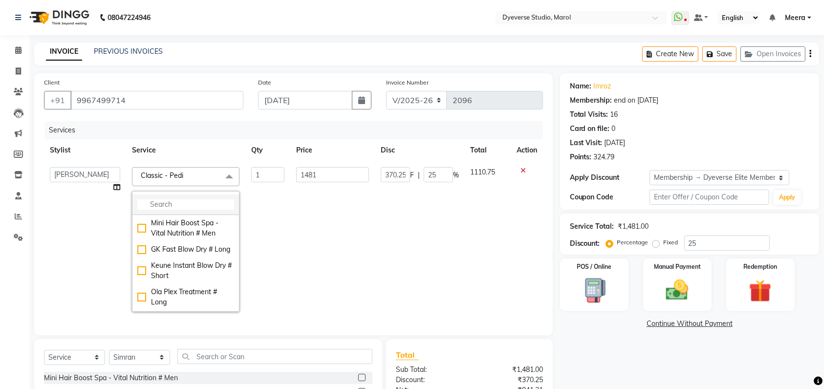
click at [164, 202] on input "multiselect-search" at bounding box center [185, 205] width 97 height 10
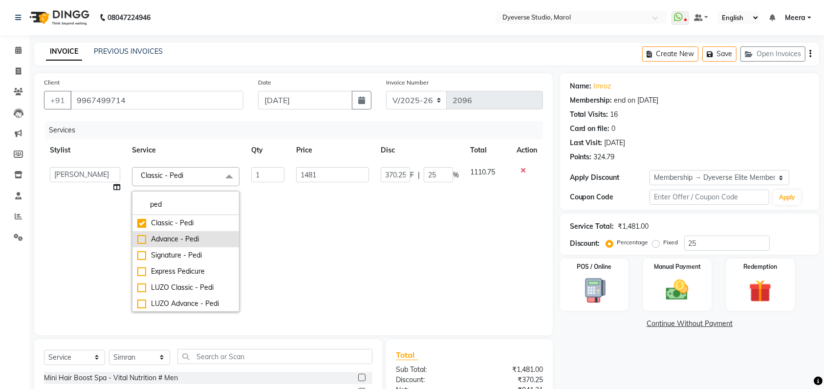
type input "ped"
click at [137, 236] on div "Advance - Pedi" at bounding box center [185, 239] width 97 height 10
checkbox input "false"
checkbox input "true"
type input "2172"
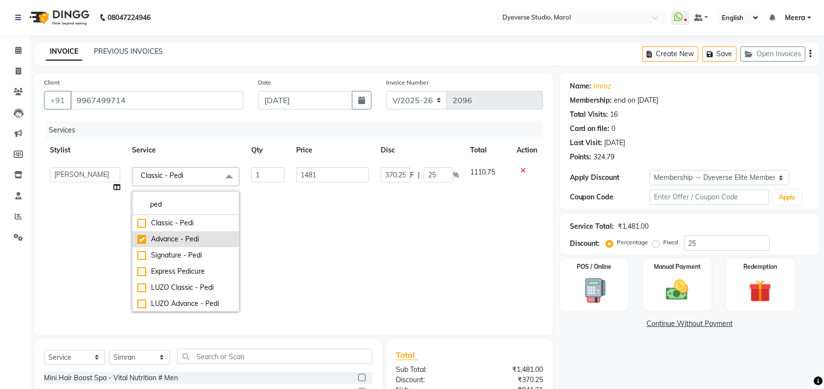
type input "543"
click at [262, 232] on td "1" at bounding box center [268, 239] width 45 height 156
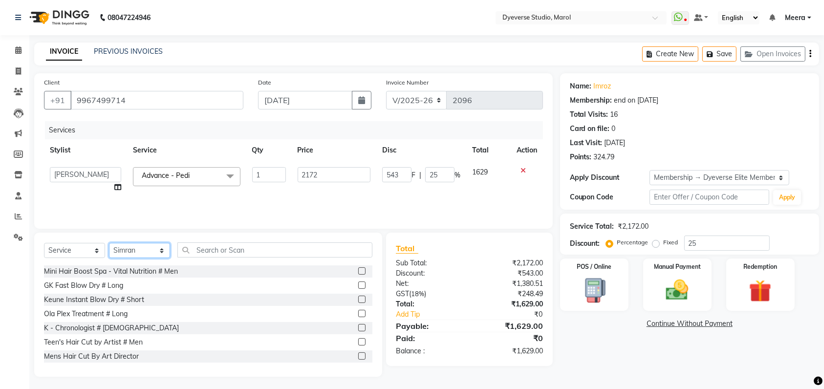
click at [164, 251] on select "Select Stylist [PERSON_NAME] [PERSON_NAME] [PERSON_NAME] [PERSON_NAME] [PERSON_…" at bounding box center [139, 250] width 61 height 15
select select "48560"
click at [109, 243] on select "Select Stylist [PERSON_NAME] [PERSON_NAME] [PERSON_NAME] [PERSON_NAME] [PERSON_…" at bounding box center [139, 250] width 61 height 15
click at [193, 250] on input "text" at bounding box center [274, 250] width 195 height 15
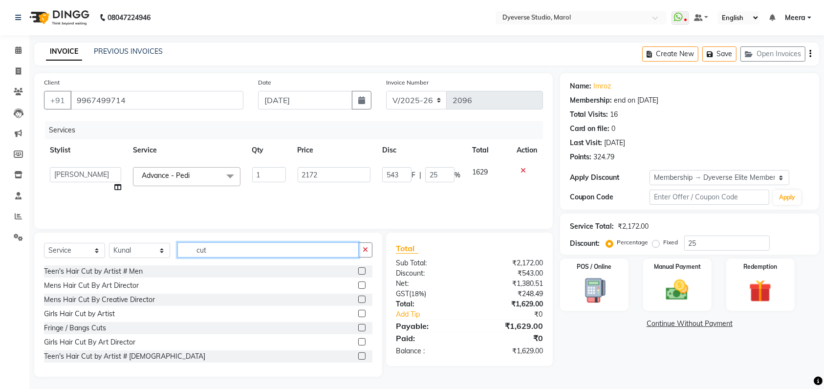
type input "cut"
click at [358, 298] on label at bounding box center [361, 299] width 7 height 7
click at [358, 298] on input "checkbox" at bounding box center [361, 300] width 6 height 6
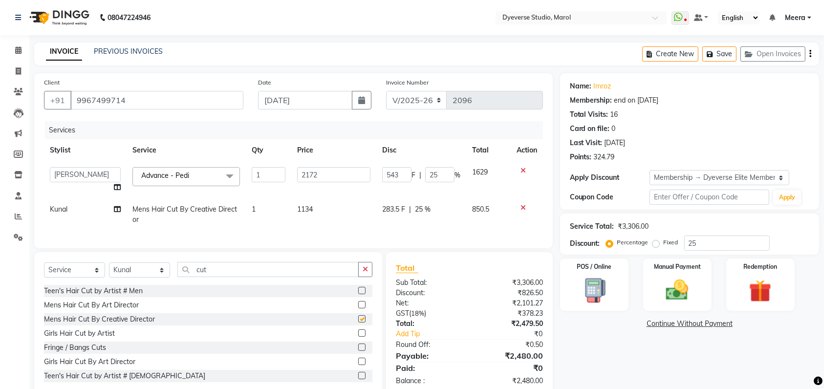
checkbox input "false"
